Goal: Book appointment/travel/reservation

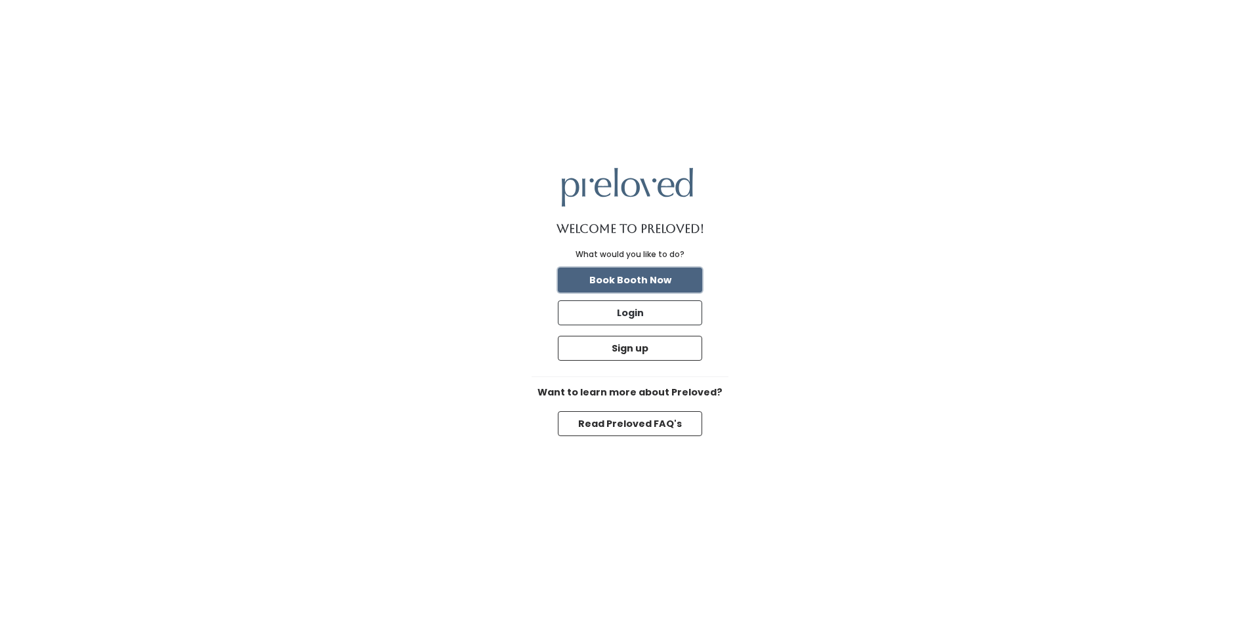
click at [634, 279] on button "Book Booth Now" at bounding box center [630, 280] width 144 height 25
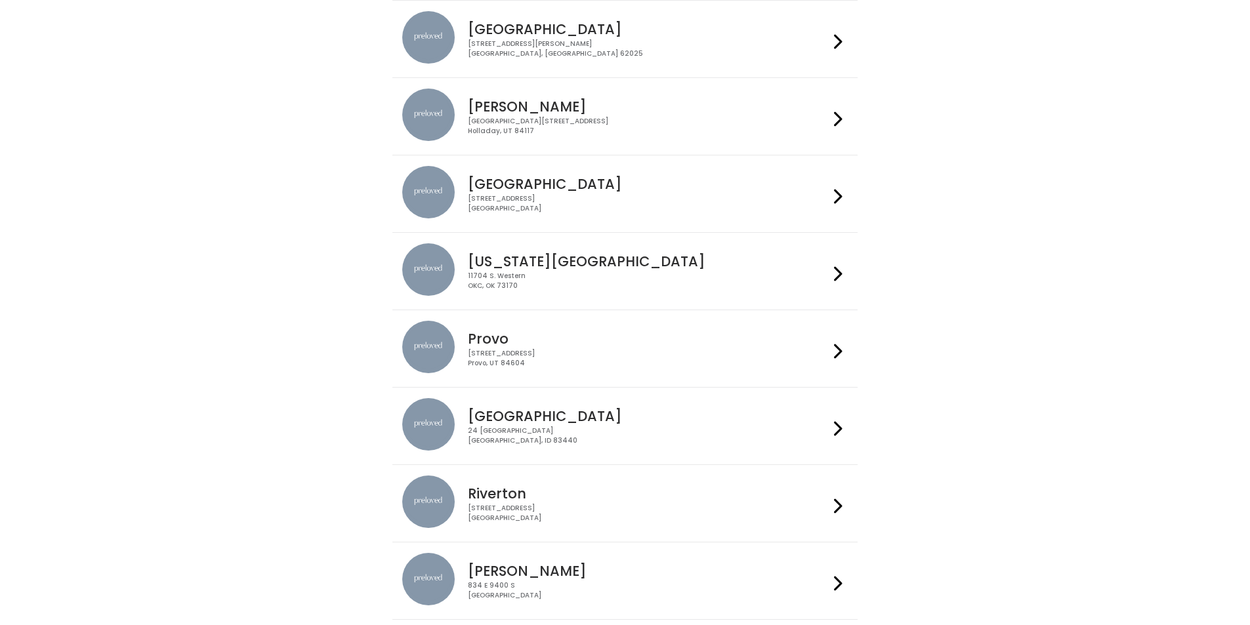
scroll to position [216, 0]
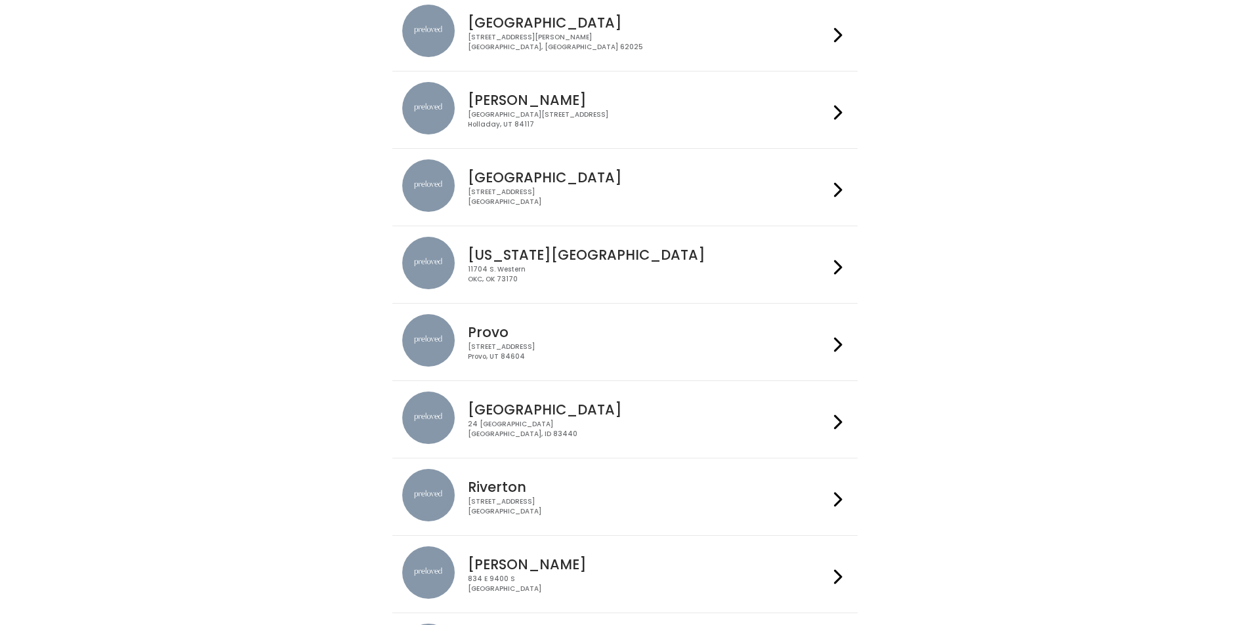
click at [839, 343] on icon at bounding box center [838, 344] width 9 height 19
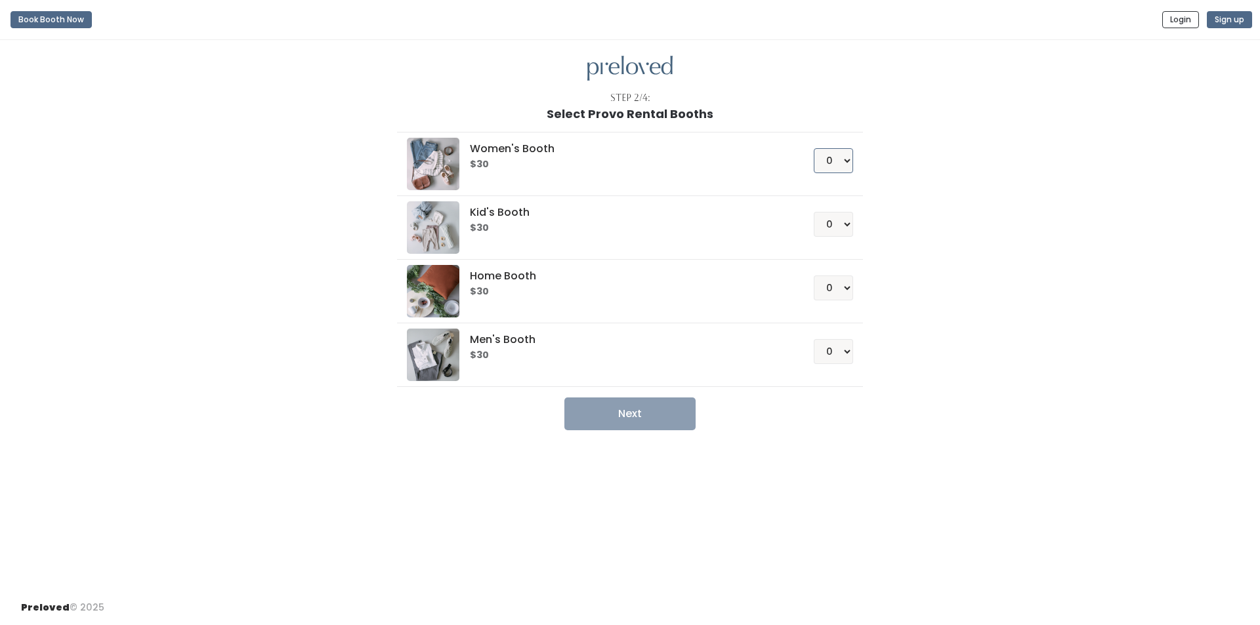
click at [848, 161] on select "0 1 2 3 4" at bounding box center [833, 160] width 39 height 25
select select "1"
click at [814, 148] on select "0 1 2 3 4" at bounding box center [833, 160] width 39 height 25
click at [631, 415] on button "Next" at bounding box center [629, 414] width 131 height 33
click at [634, 412] on button "Next" at bounding box center [629, 414] width 131 height 33
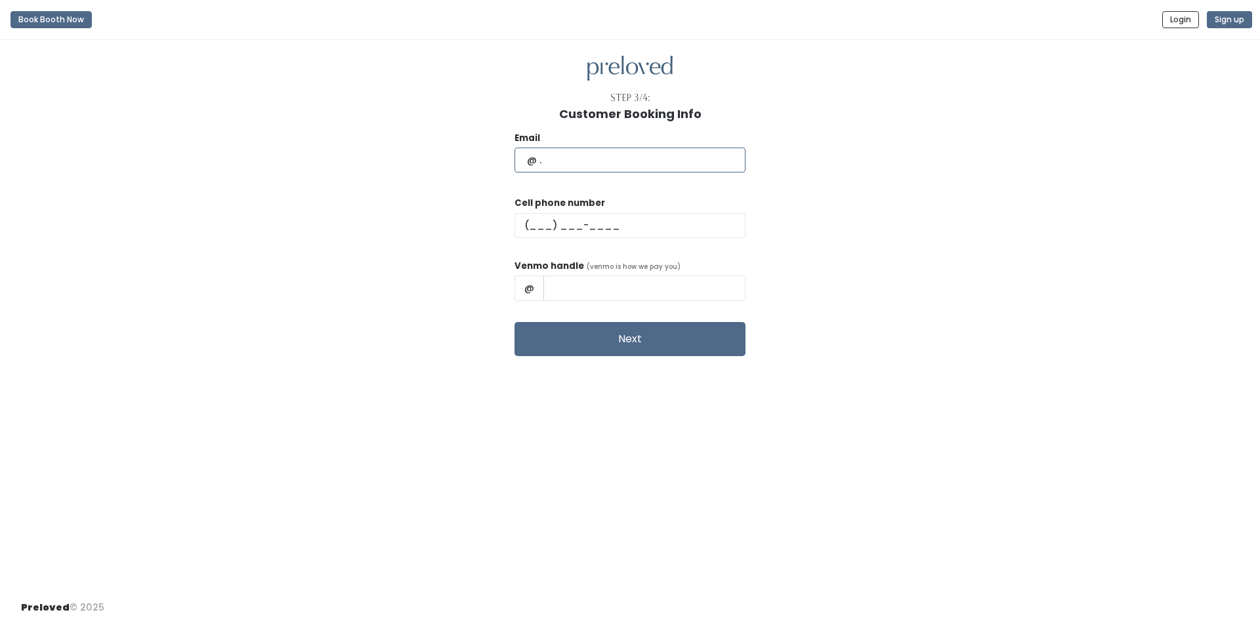
click at [583, 156] on input "text" at bounding box center [629, 160] width 231 height 25
type input "b"
type input "[EMAIL_ADDRESS][DOMAIN_NAME]"
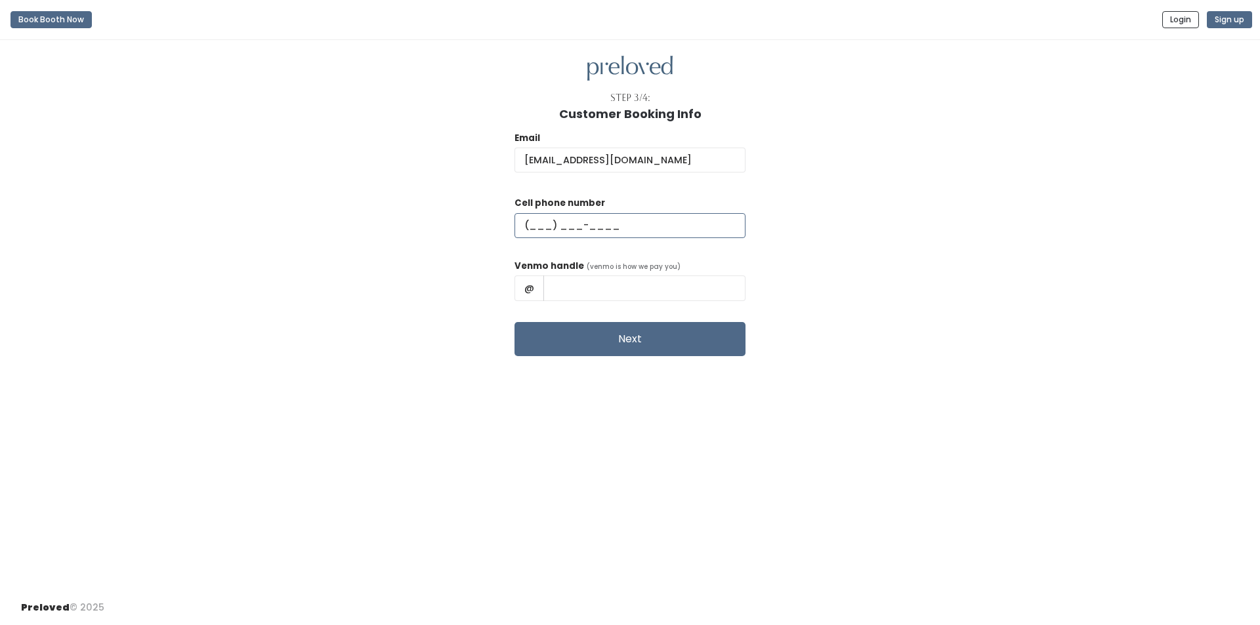
click at [576, 226] on input "text" at bounding box center [629, 225] width 231 height 25
click at [566, 223] on input "text" at bounding box center [629, 225] width 231 height 25
click at [574, 226] on input "text" at bounding box center [629, 225] width 231 height 25
type input "[PHONE_NUMBER]"
click at [629, 286] on input "text" at bounding box center [644, 288] width 202 height 25
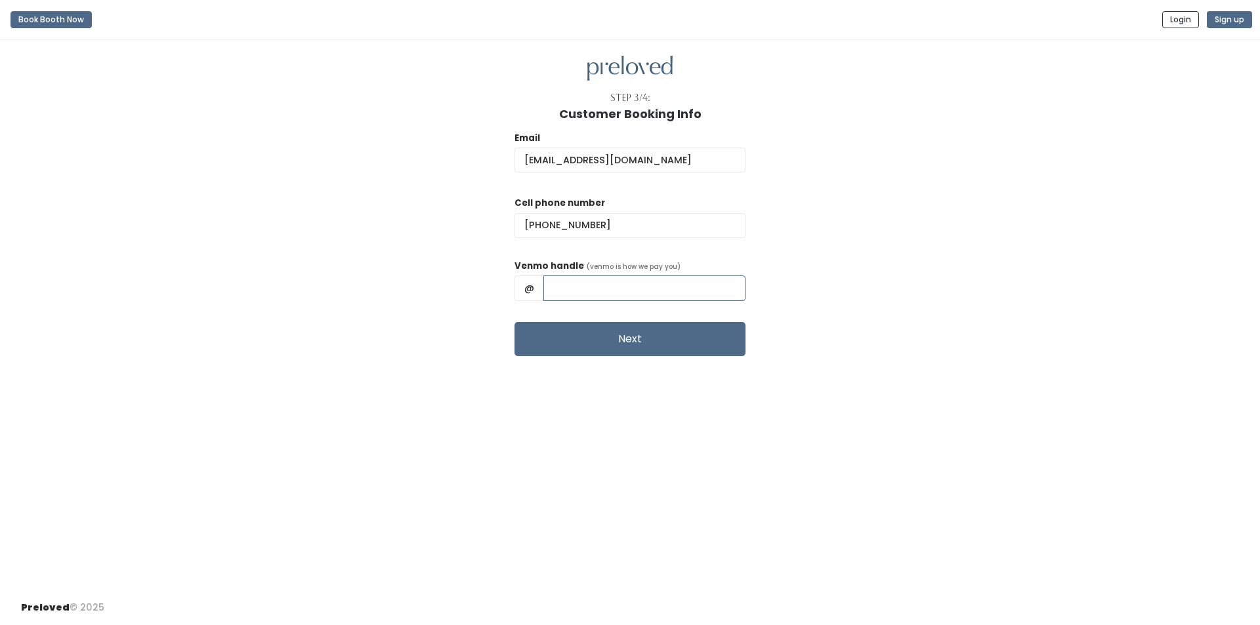
click at [614, 289] on input "text" at bounding box center [644, 288] width 202 height 25
type input "[PERSON_NAME]-8"
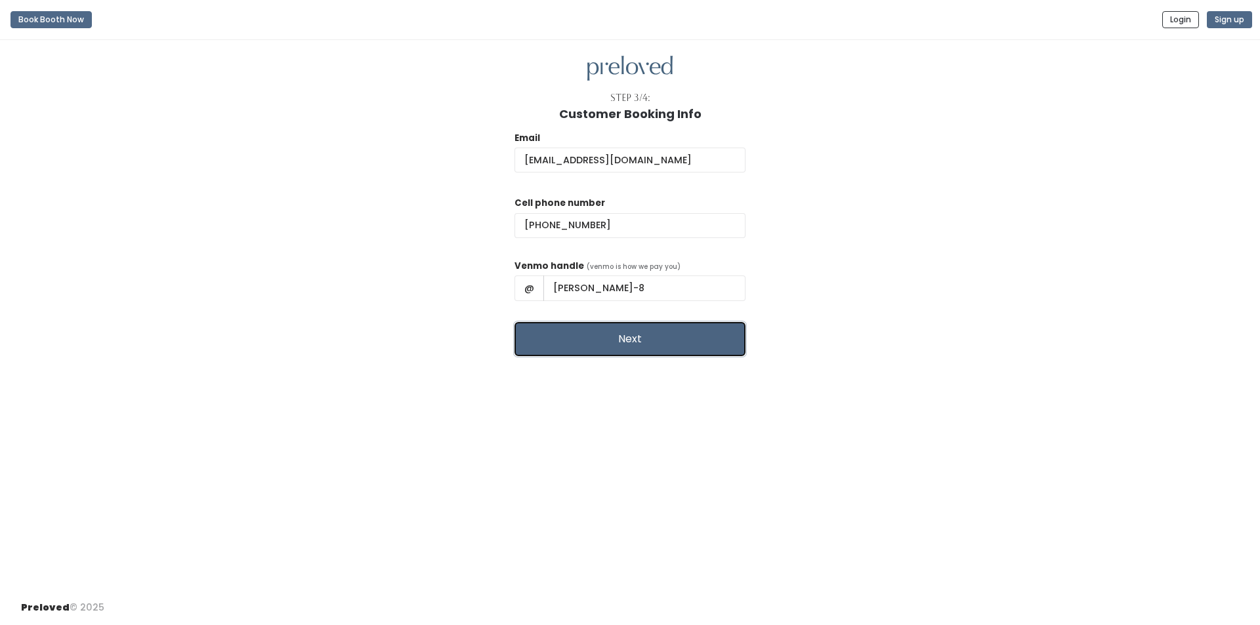
click at [627, 342] on button "Next" at bounding box center [629, 339] width 231 height 34
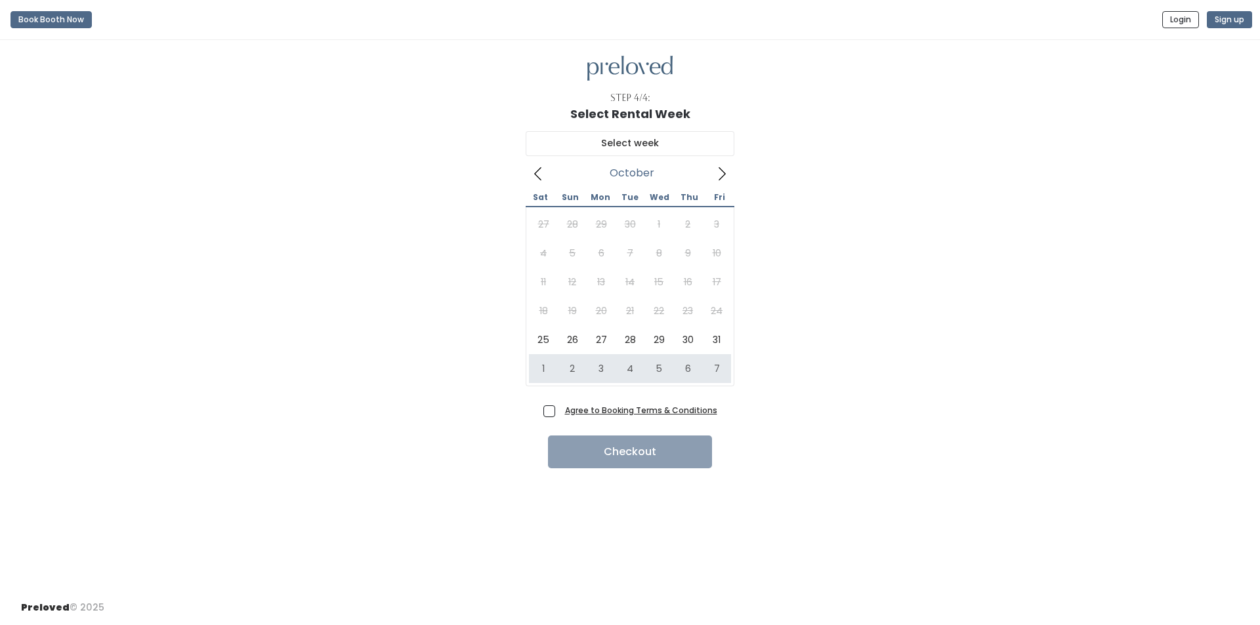
click at [612, 410] on u "Agree to Booking Terms & Conditions" at bounding box center [641, 410] width 152 height 11
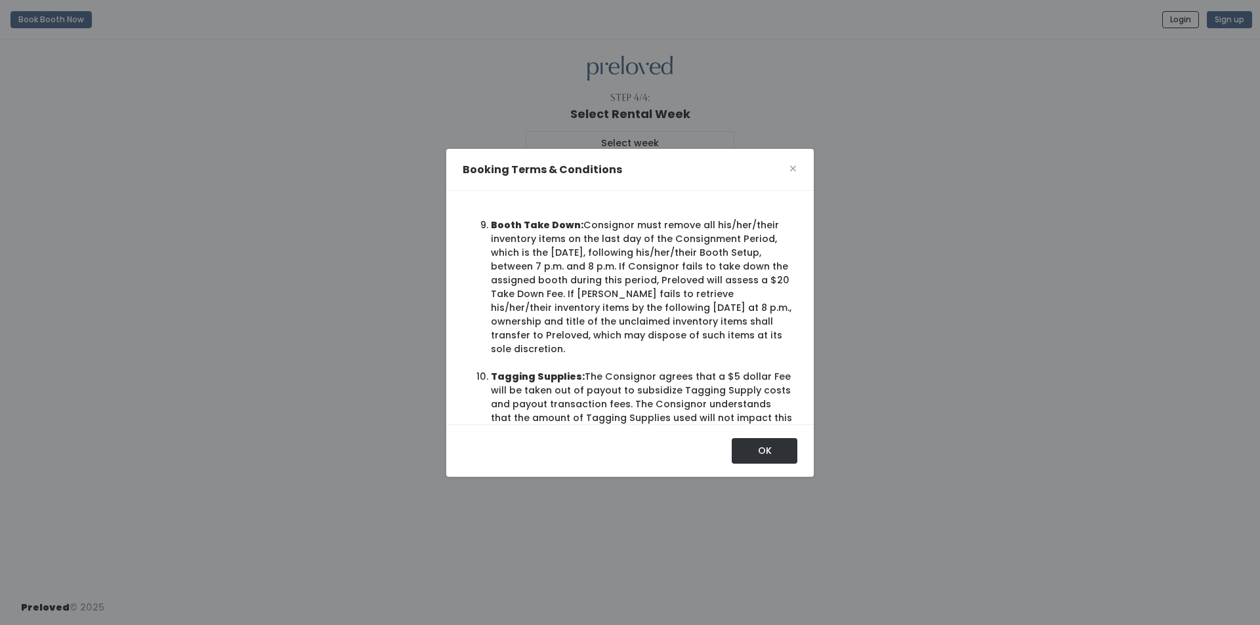
scroll to position [1339, 0]
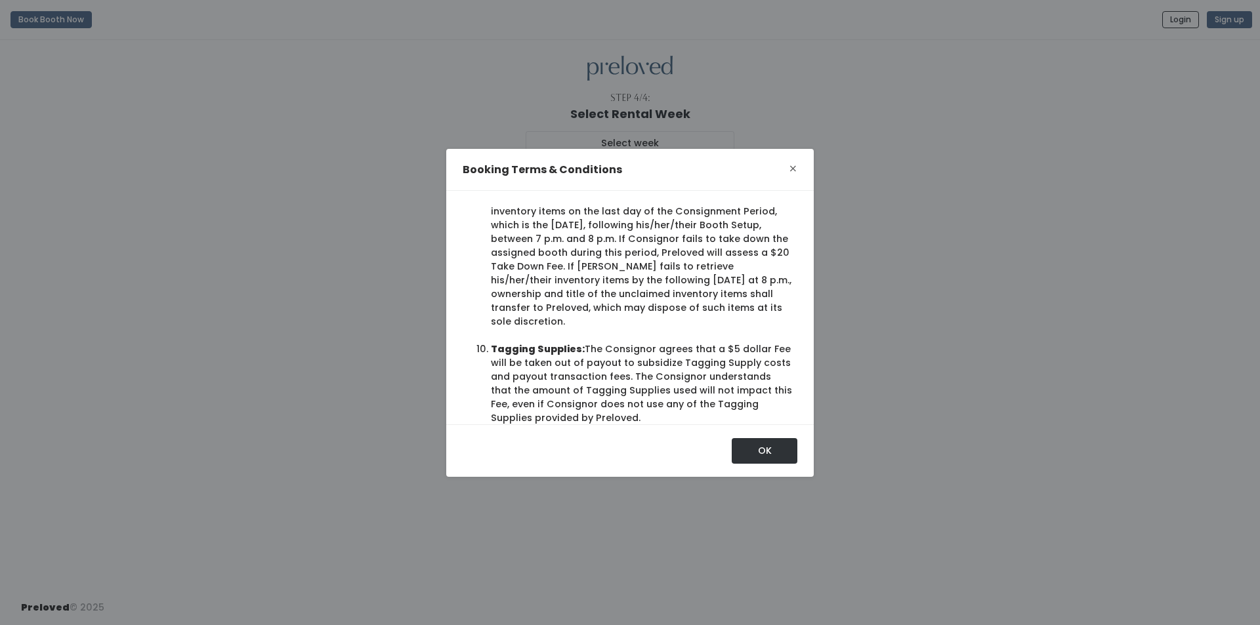
click at [789, 163] on span "×" at bounding box center [793, 169] width 9 height 20
